Goal: Check status: Check status

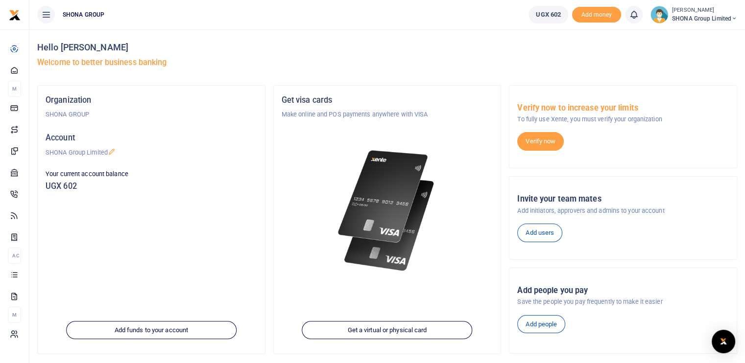
click at [653, 78] on div "Hello [PERSON_NAME] Welcome to better business banking" at bounding box center [387, 57] width 700 height 56
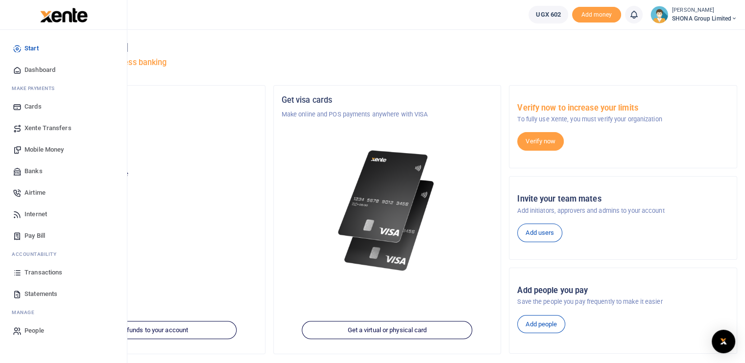
click at [28, 270] on span "Transactions" at bounding box center [43, 273] width 38 height 10
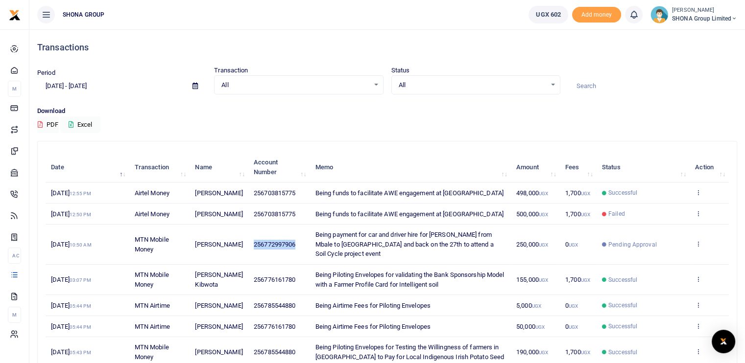
drag, startPoint x: 303, startPoint y: 237, endPoint x: 250, endPoint y: 238, distance: 52.9
click at [250, 238] on td "256772997906" at bounding box center [279, 245] width 62 height 40
copy span "256772997906"
drag, startPoint x: 225, startPoint y: 243, endPoint x: 196, endPoint y: 233, distance: 30.8
click at [196, 233] on td "Francis Mugerwa" at bounding box center [219, 245] width 59 height 40
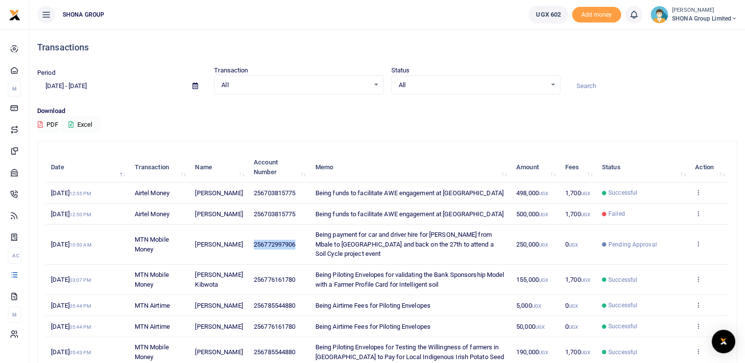
copy span "Francis Mugerwa"
click at [654, 86] on input at bounding box center [652, 86] width 169 height 17
click at [636, 70] on div at bounding box center [652, 81] width 177 height 26
